Goal: Task Accomplishment & Management: Use online tool/utility

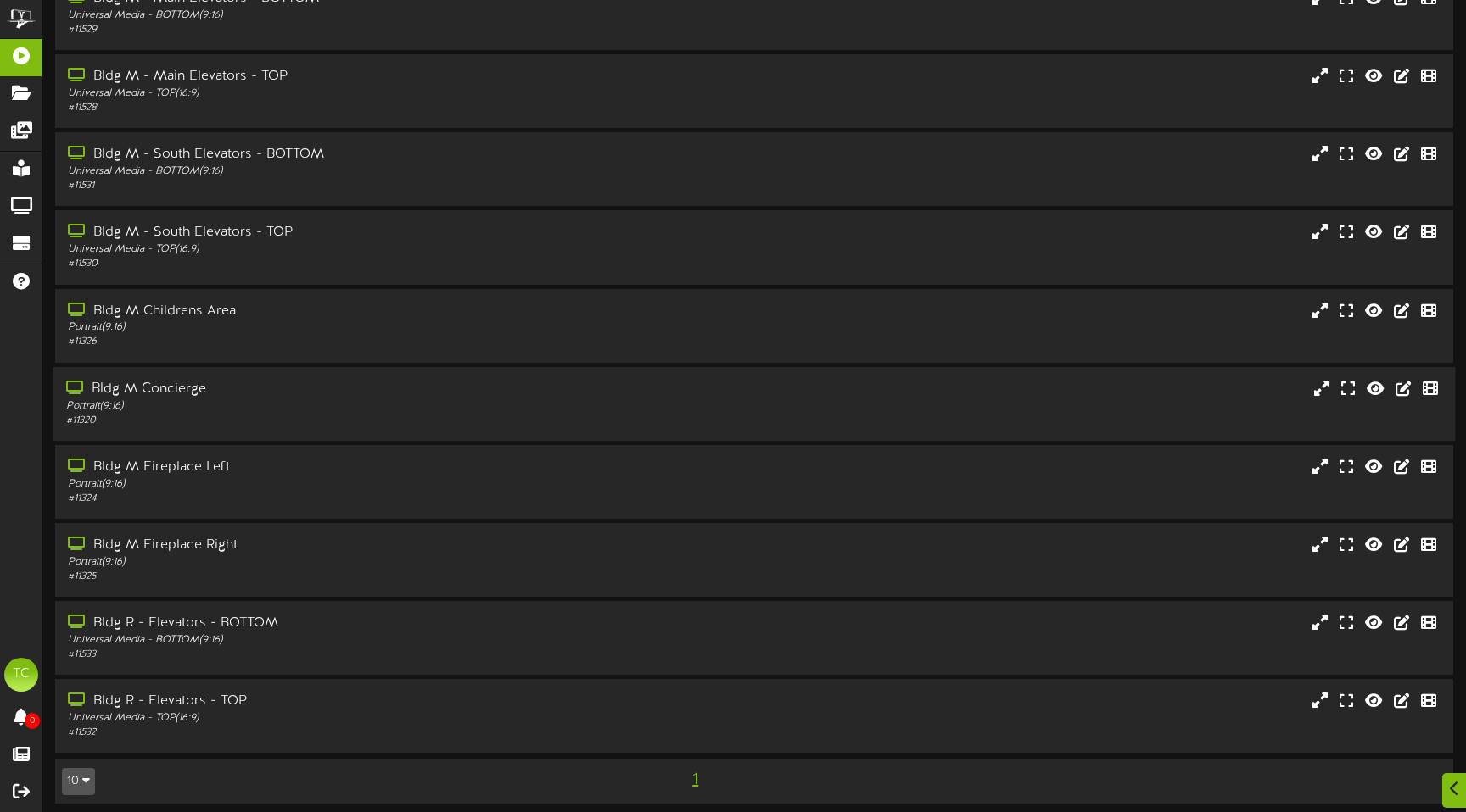
scroll to position [95, 0]
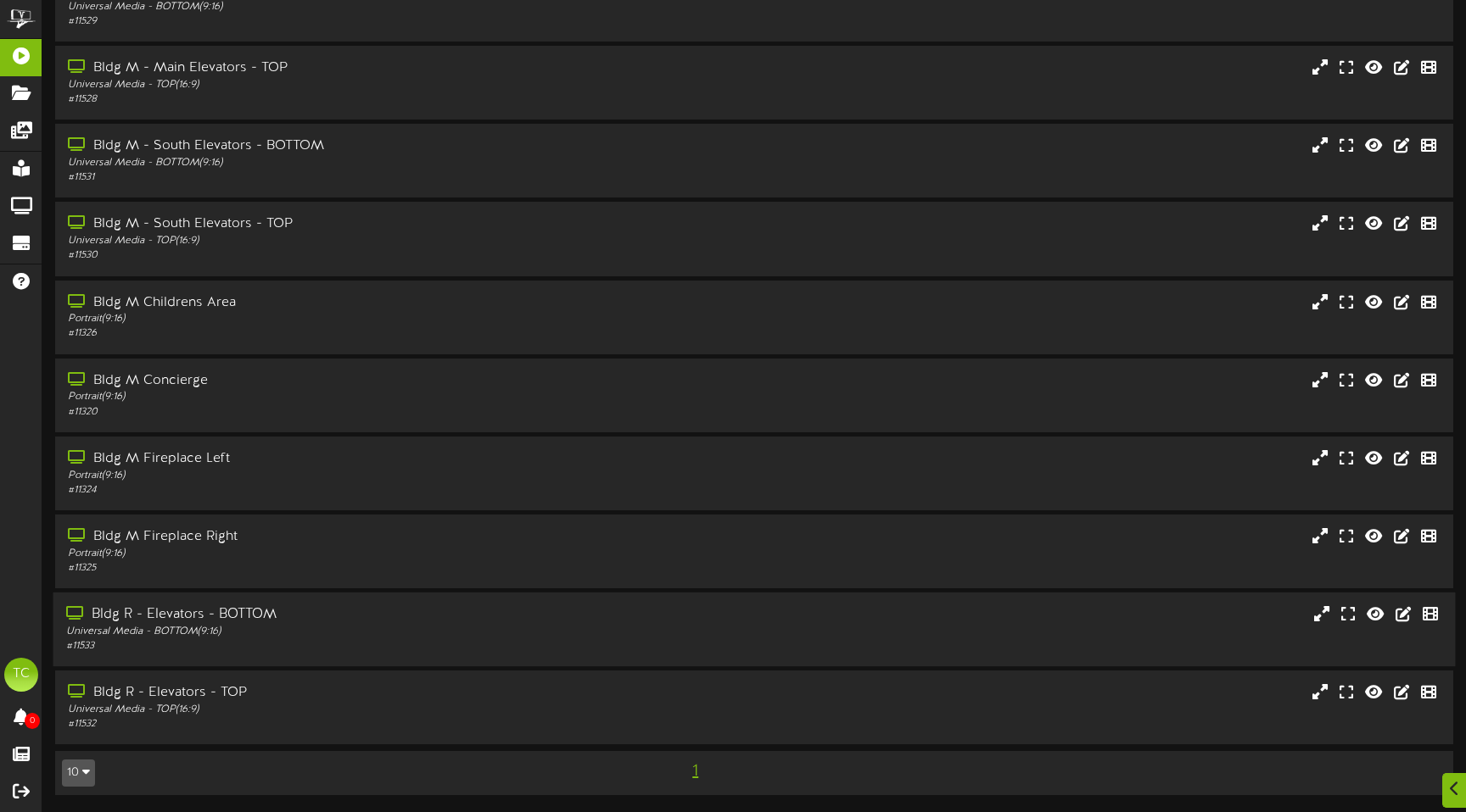
click at [288, 625] on div "Universal Media - BOTTOM ( 9:16 )" at bounding box center [346, 632] width 559 height 14
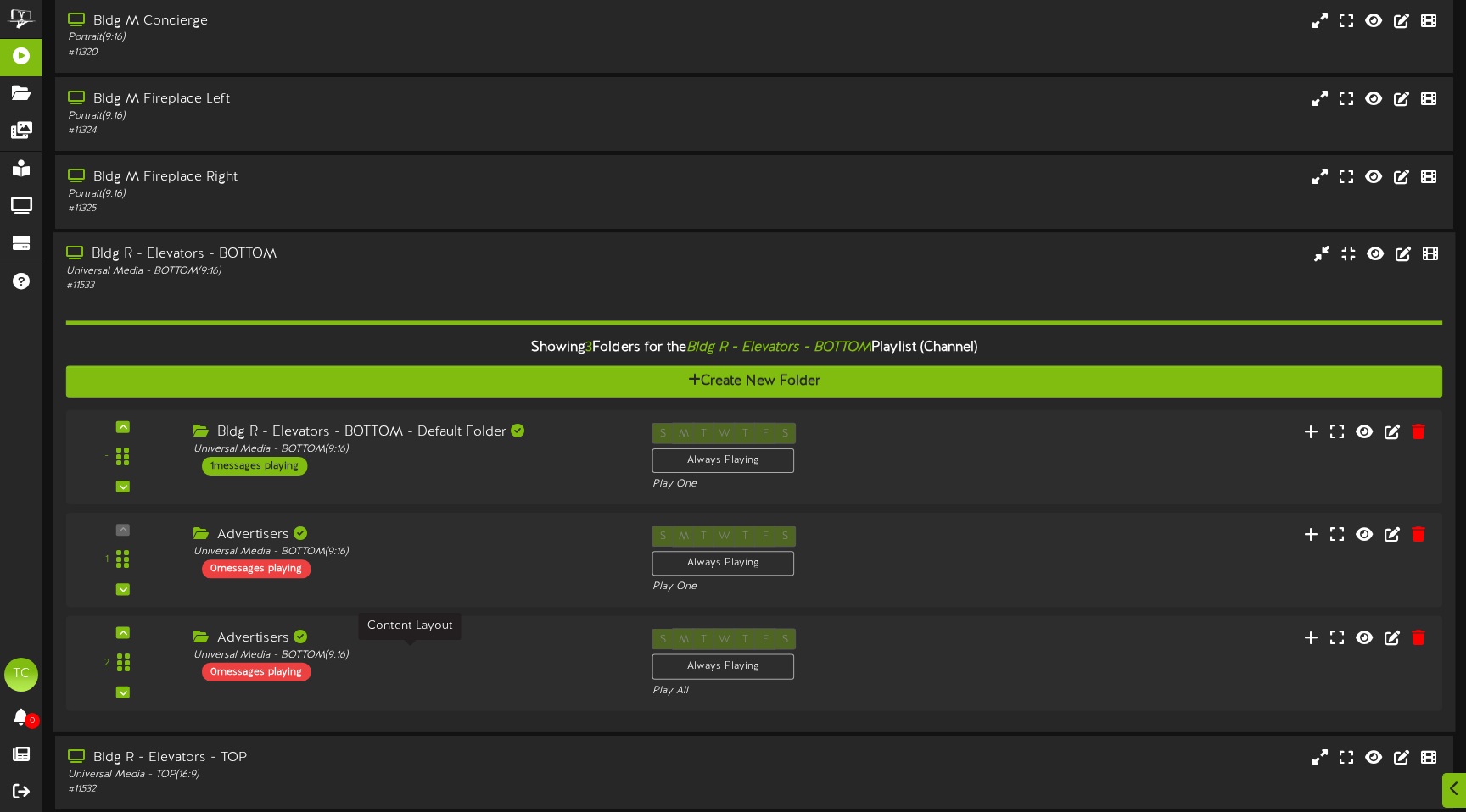
scroll to position [470, 0]
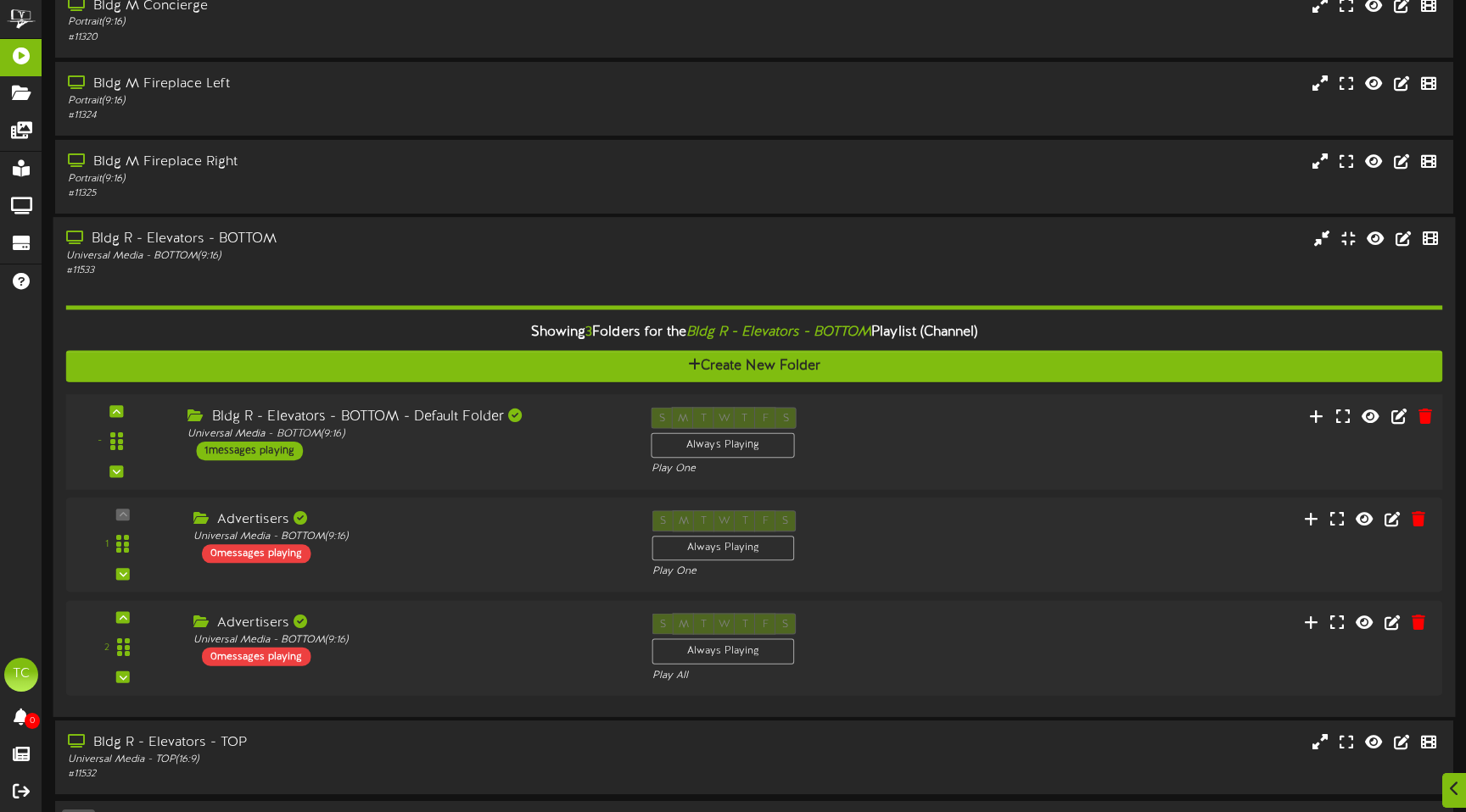
click at [374, 450] on div "Bldg R - Elevators - BOTTOM - Default Folder Universal Media - BOTTOM ( 9:16 ) …" at bounding box center [406, 433] width 463 height 54
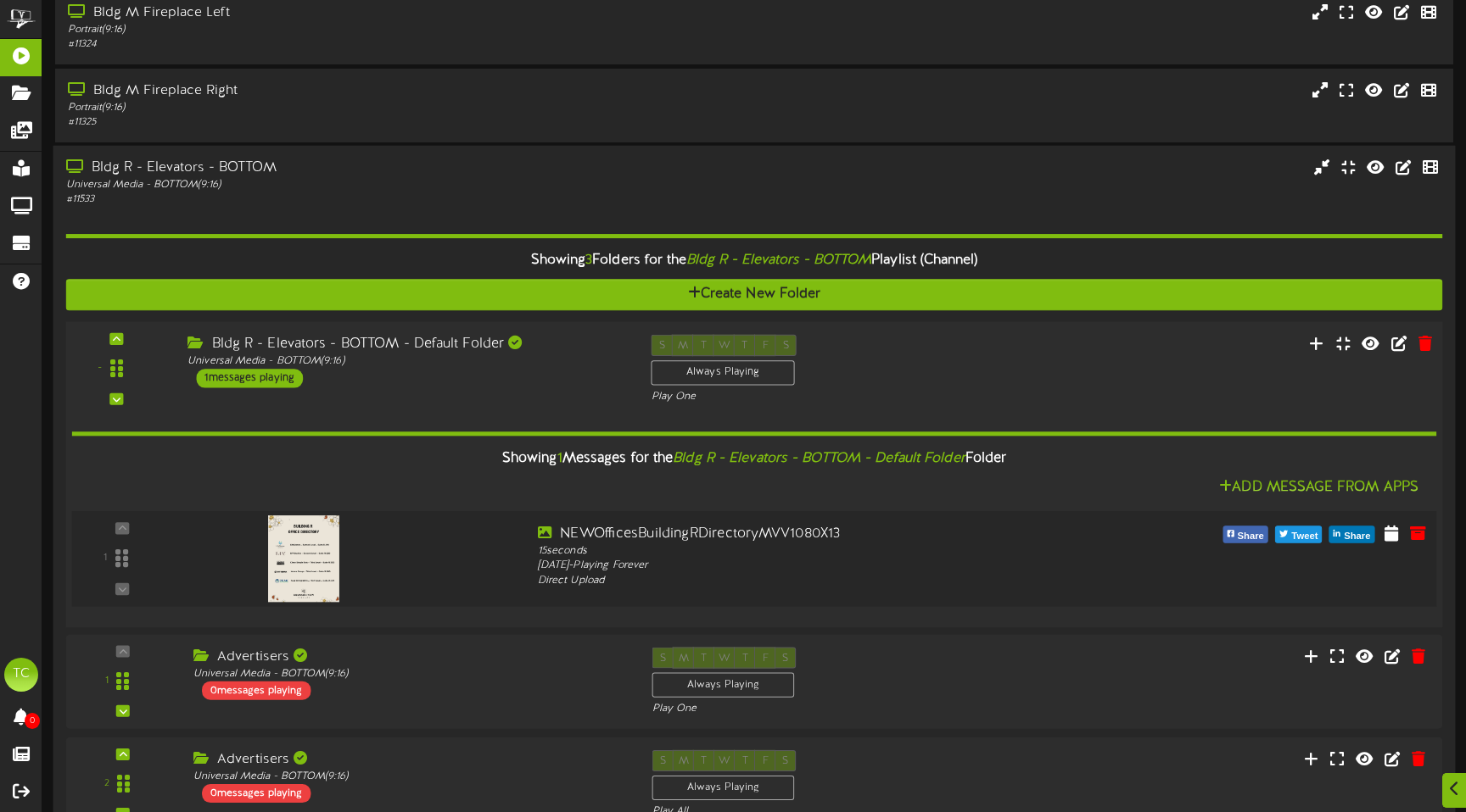
scroll to position [552, 0]
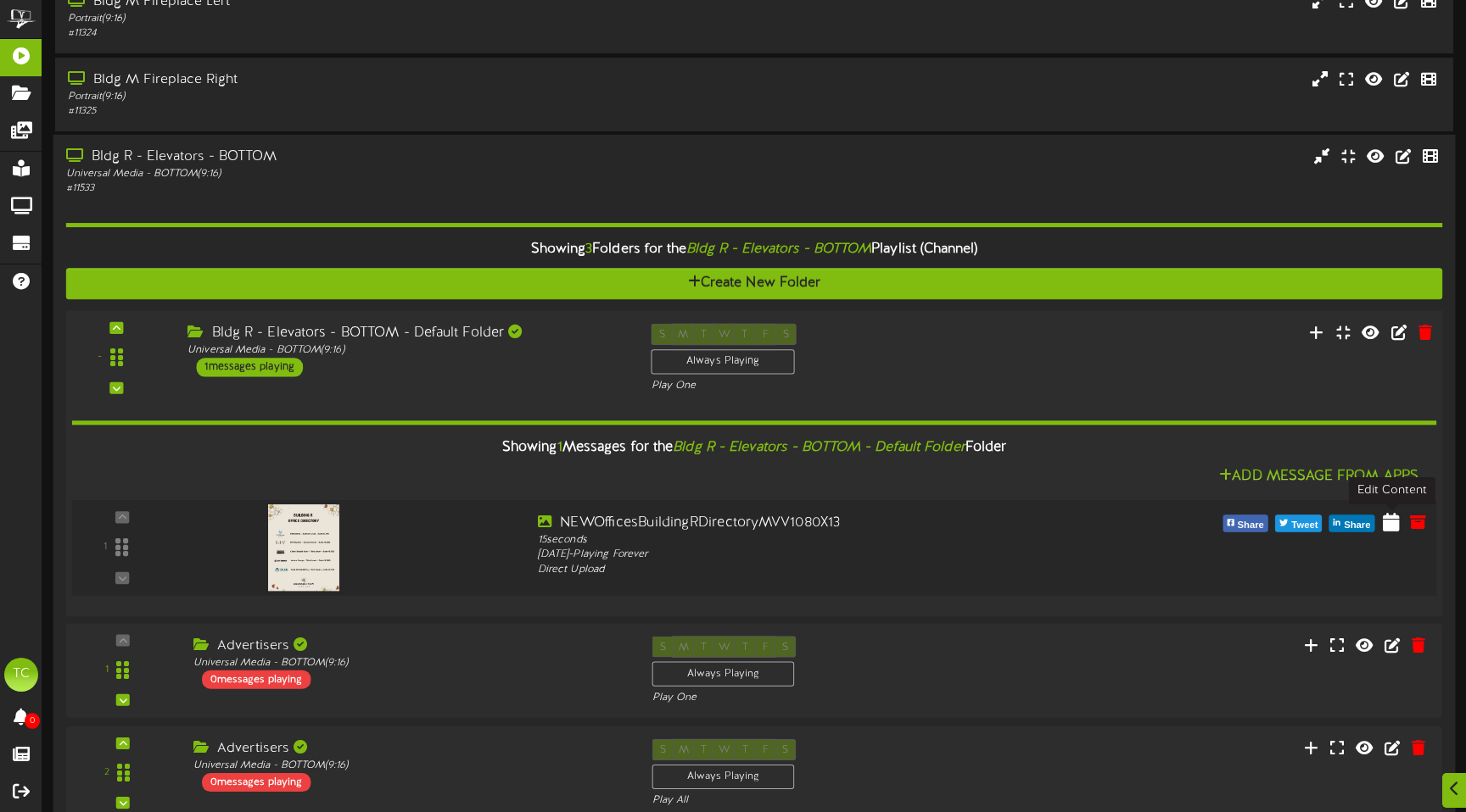
click at [1387, 520] on icon at bounding box center [1391, 522] width 17 height 19
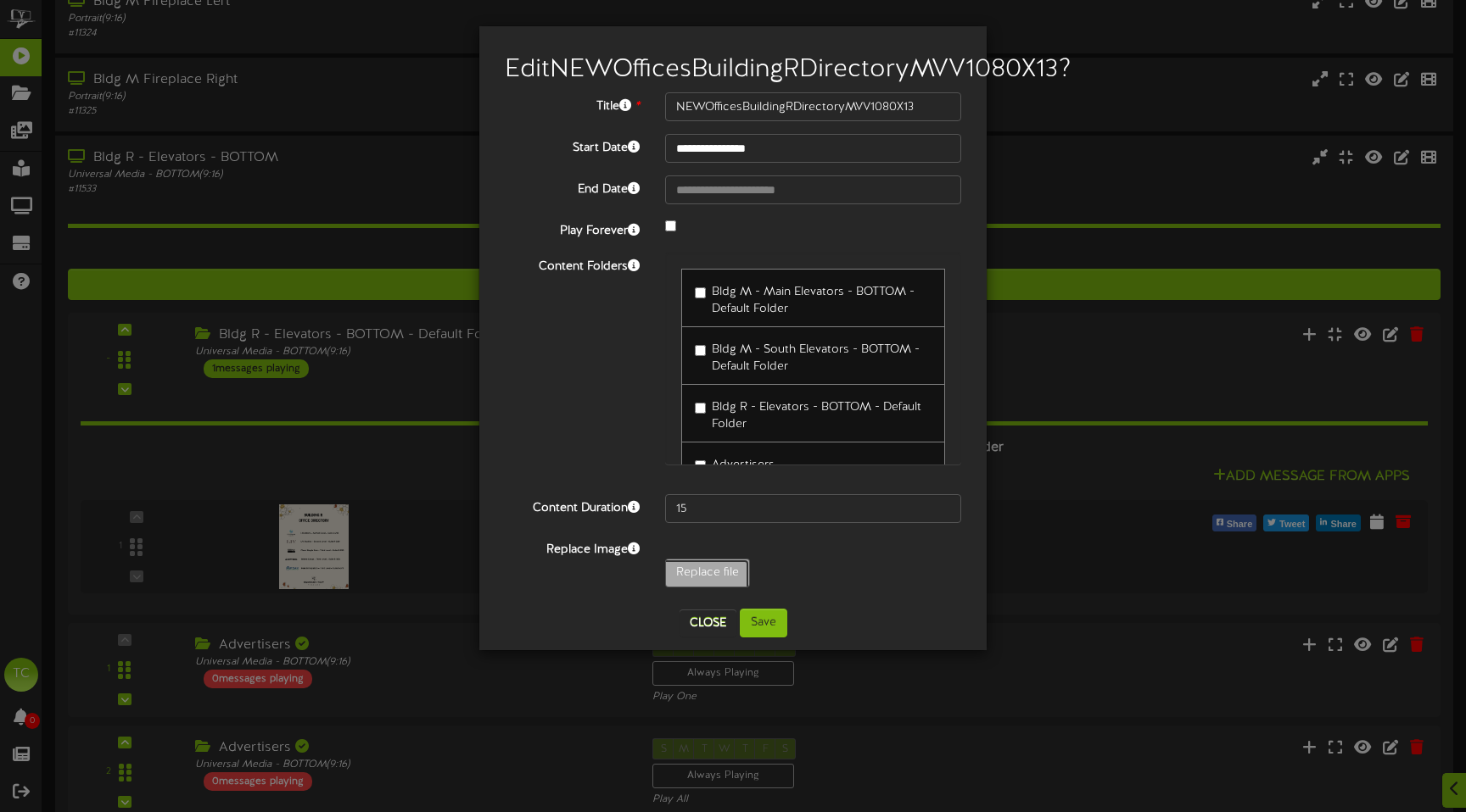
click at [703, 392] on div "**********" at bounding box center [733, 344] width 456 height 504
type input "**********"
type input "BuildingRNewOct2025UnitOfficesBuildingRMVV1080X13"
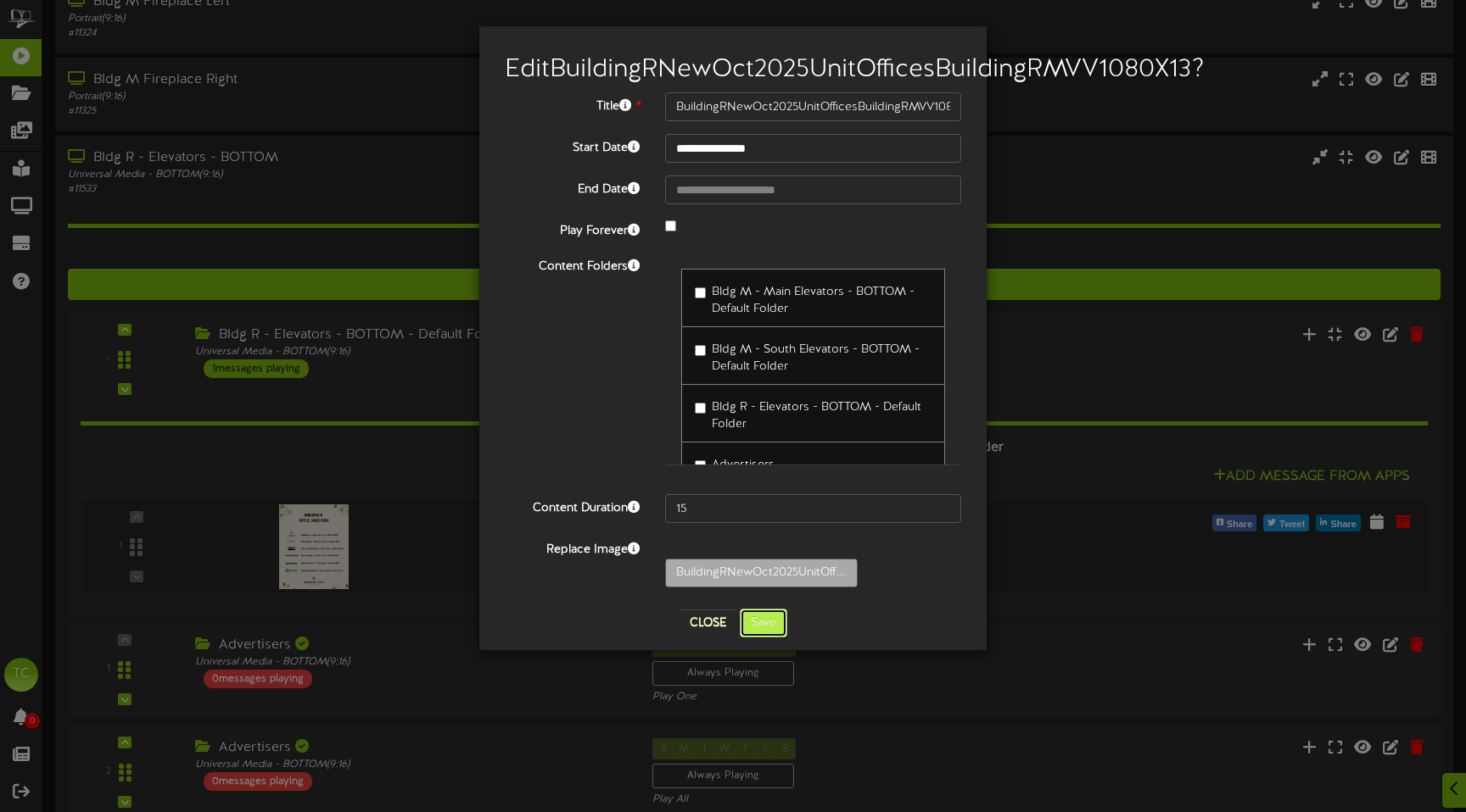
click at [771, 638] on button "Save" at bounding box center [763, 623] width 48 height 29
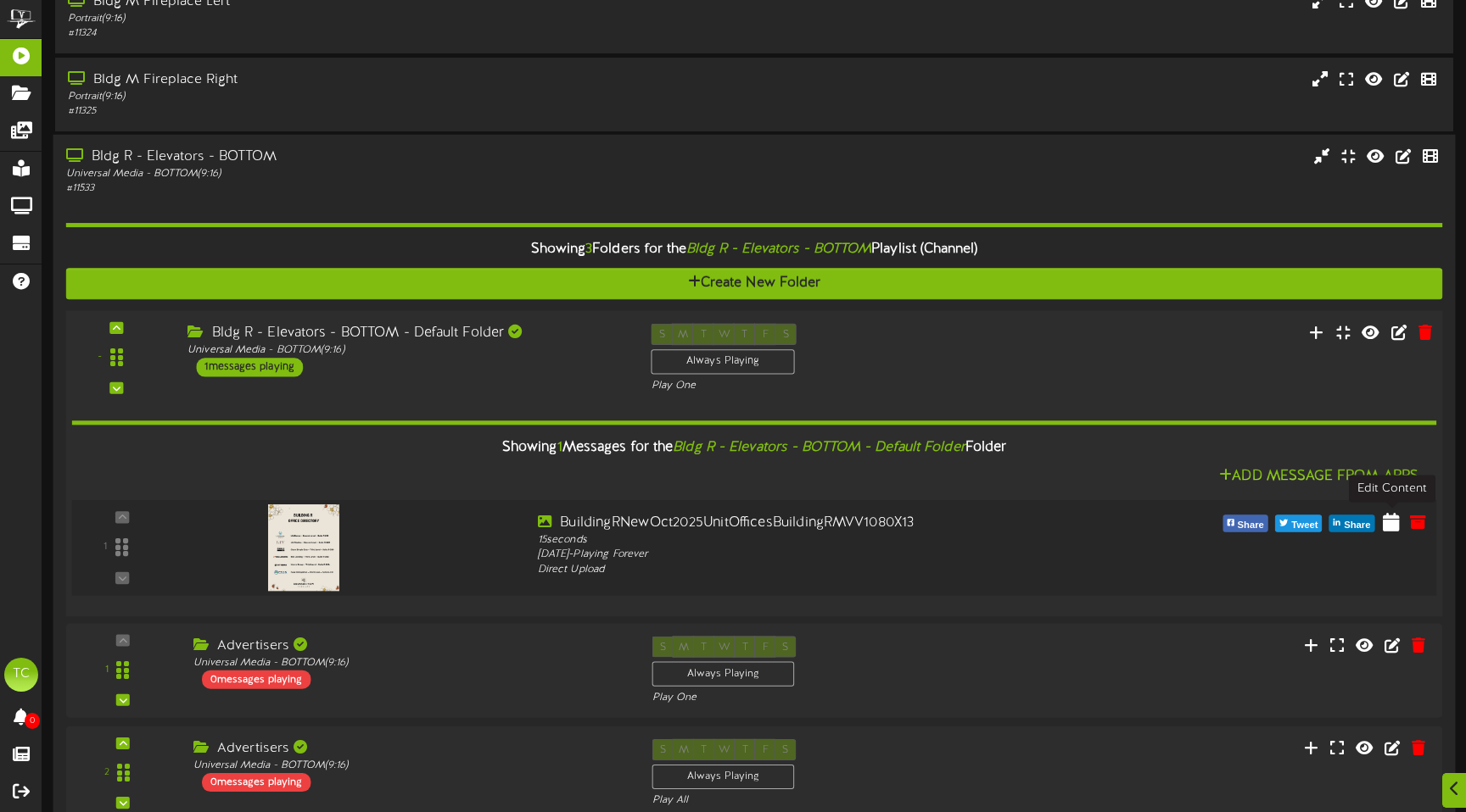
click at [1390, 527] on icon at bounding box center [1391, 522] width 17 height 19
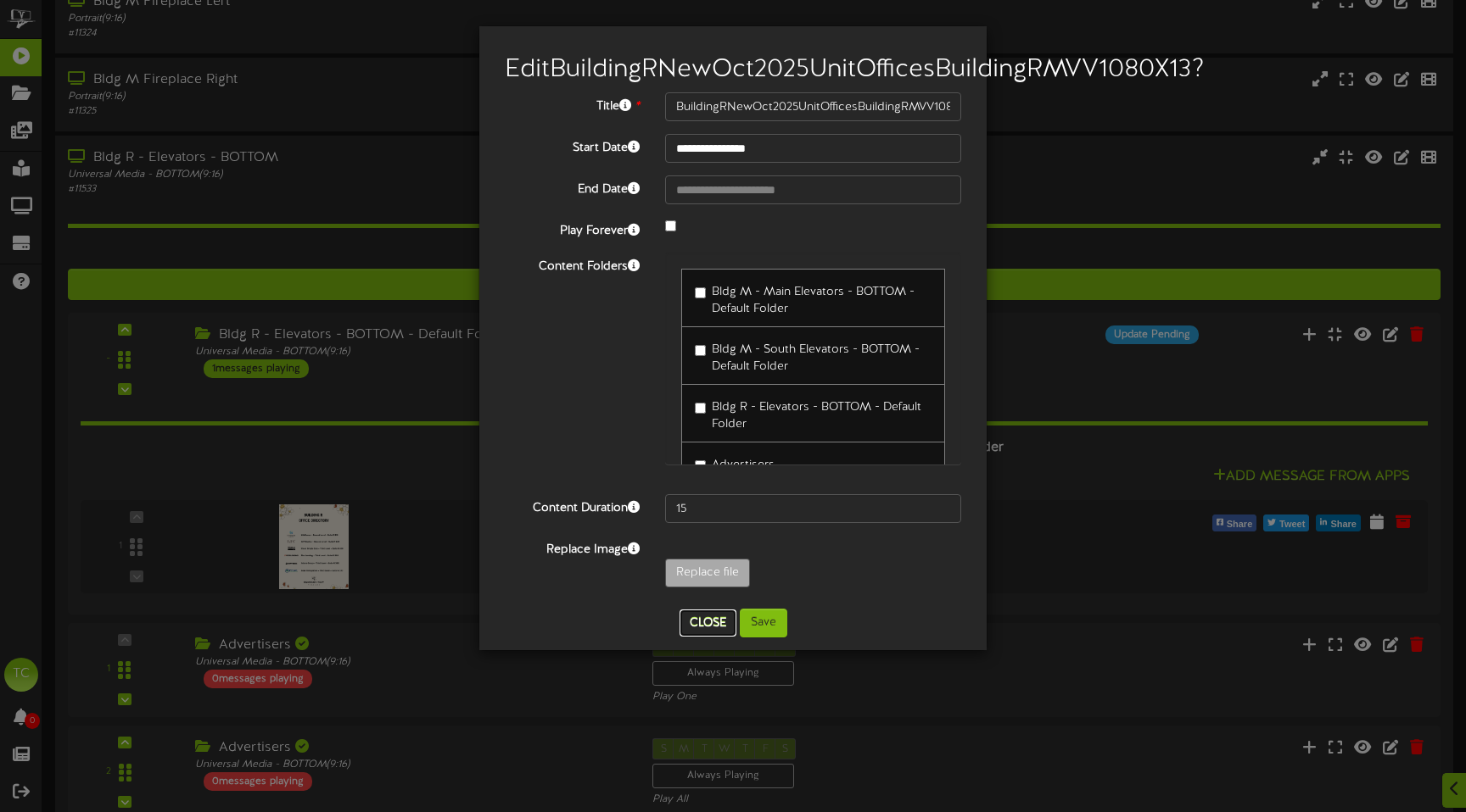
click at [715, 637] on button "Close" at bounding box center [708, 623] width 57 height 27
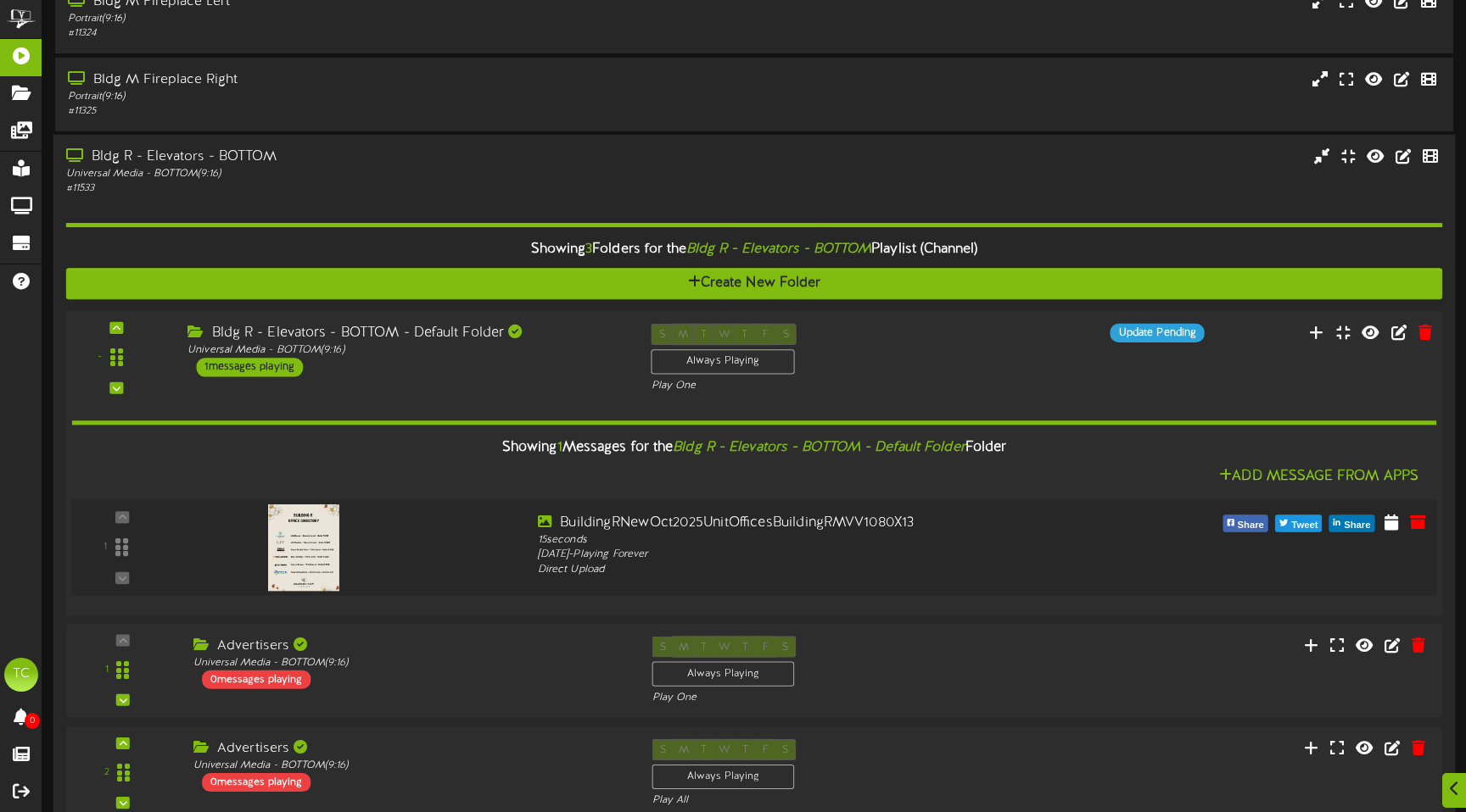
click at [308, 544] on img at bounding box center [303, 548] width 71 height 87
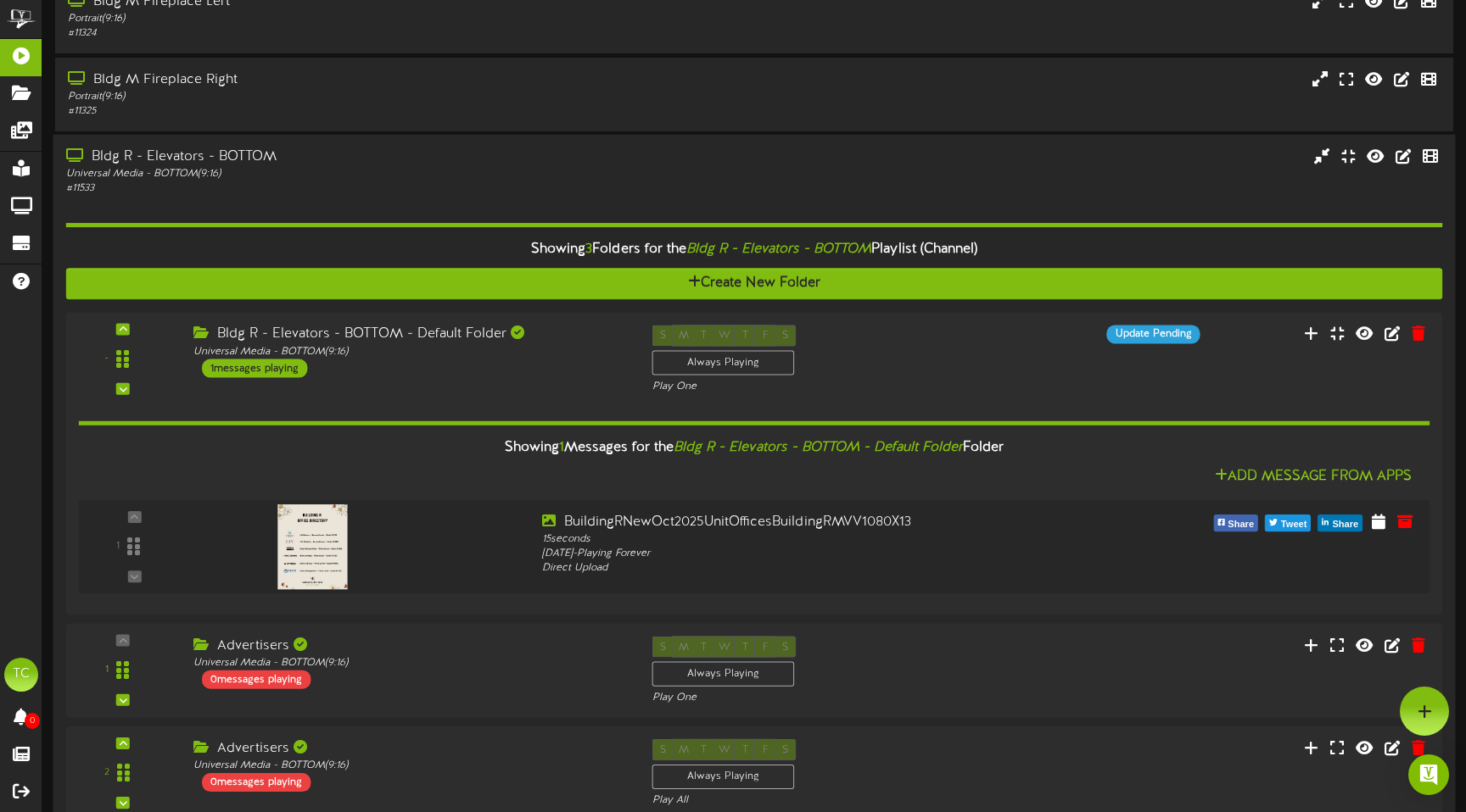
scroll to position [0, 0]
